Goal: Task Accomplishment & Management: Use online tool/utility

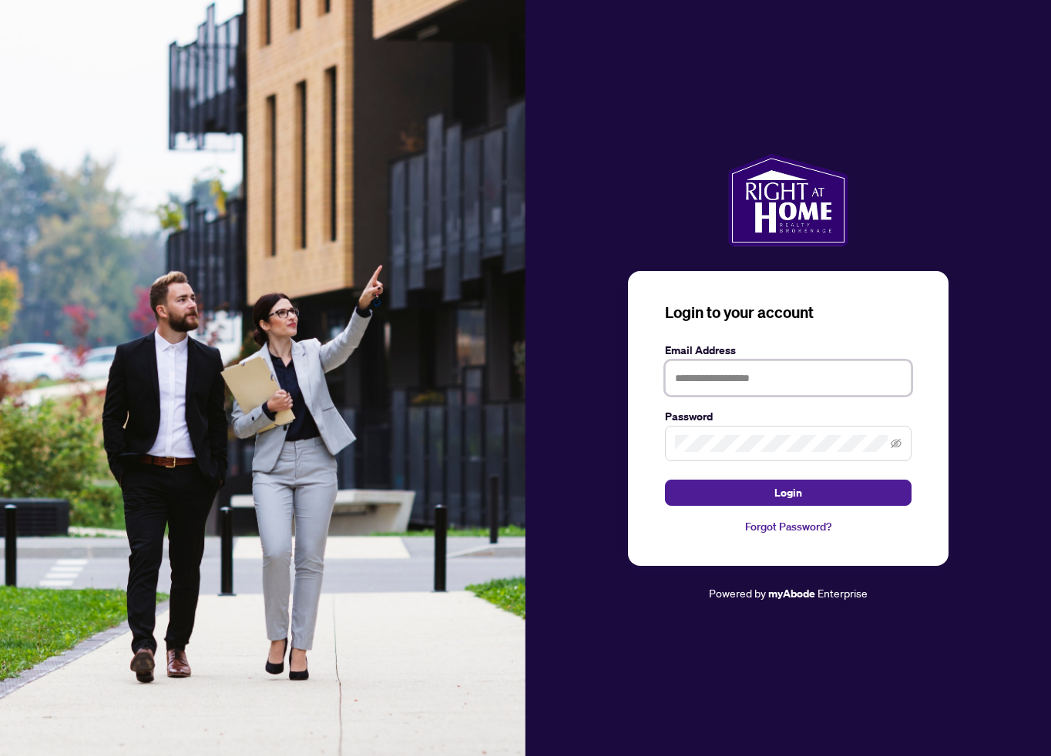
type input "**********"
click at [782, 495] on span "Login" at bounding box center [788, 493] width 28 height 25
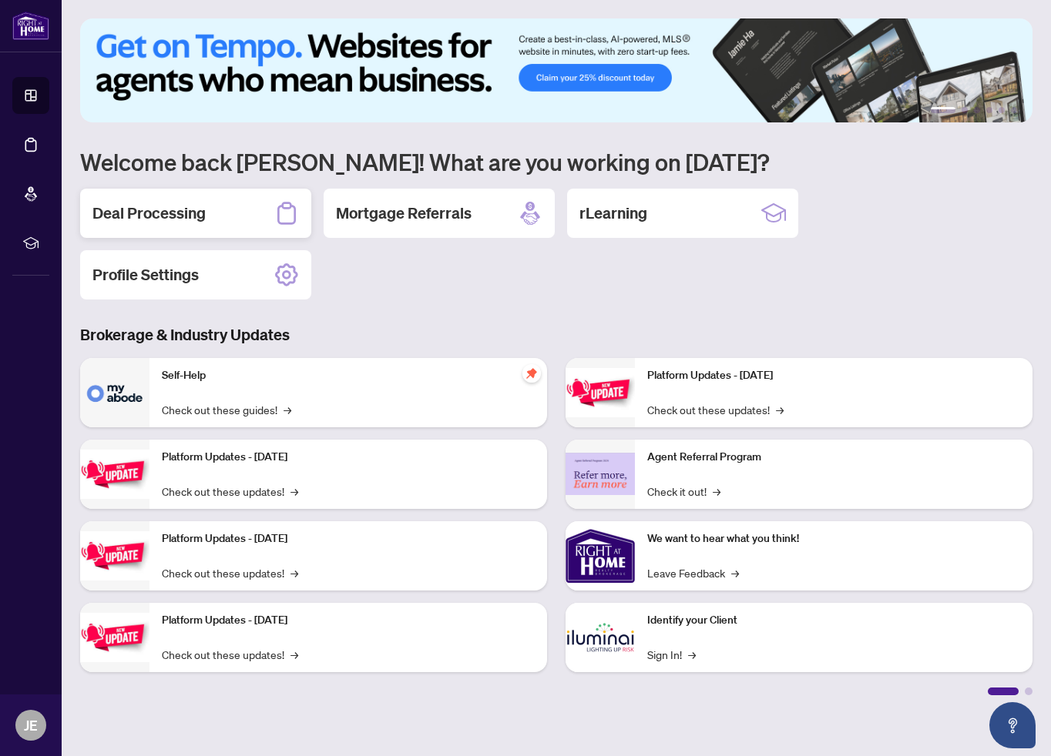
click at [189, 224] on div "Deal Processing" at bounding box center [195, 213] width 231 height 49
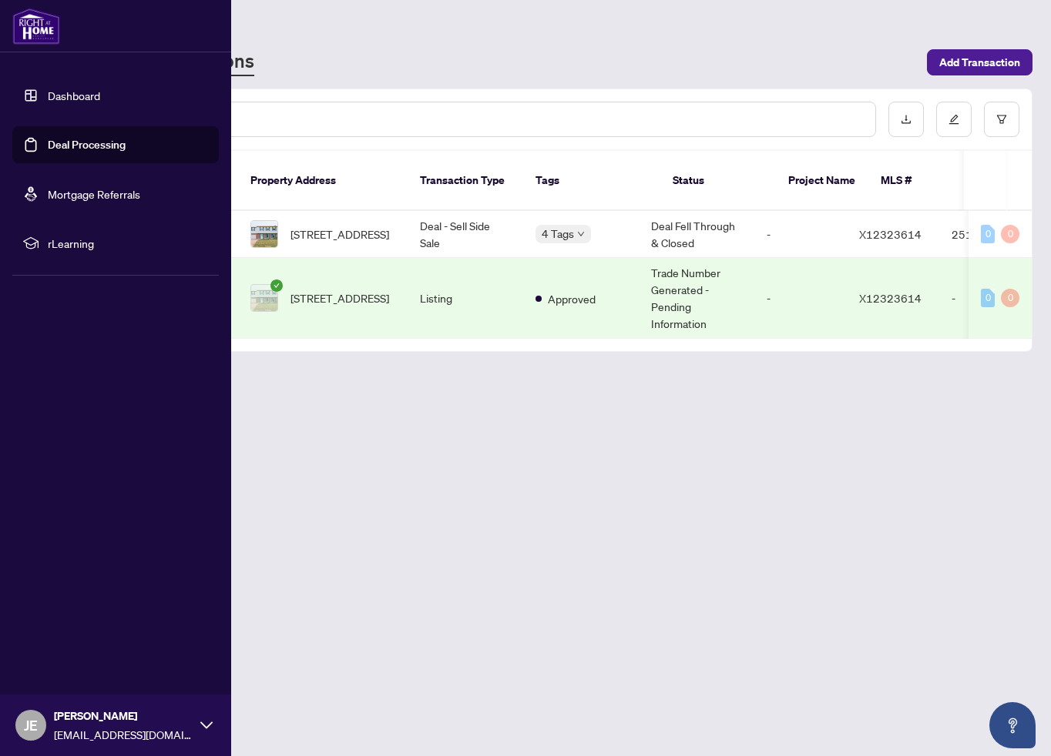
click at [64, 97] on link "Dashboard" at bounding box center [74, 96] width 52 height 14
